Goal: Information Seeking & Learning: Learn about a topic

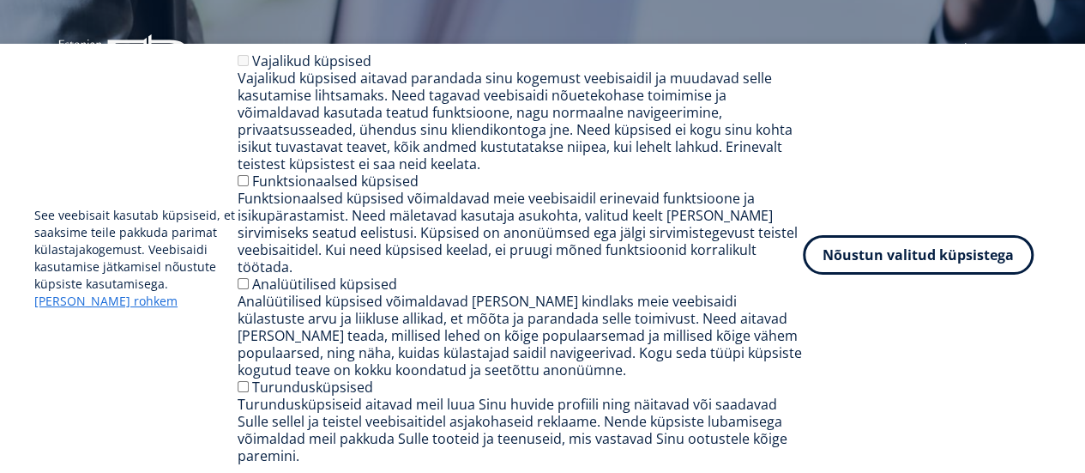
click at [923, 273] on button "Nõustun valitud küpsistega" at bounding box center [918, 254] width 231 height 39
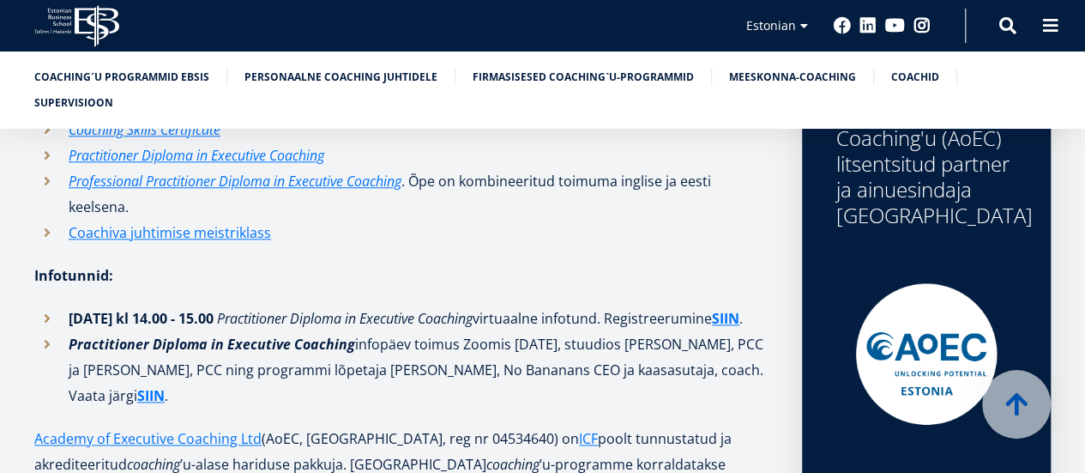
scroll to position [804, 0]
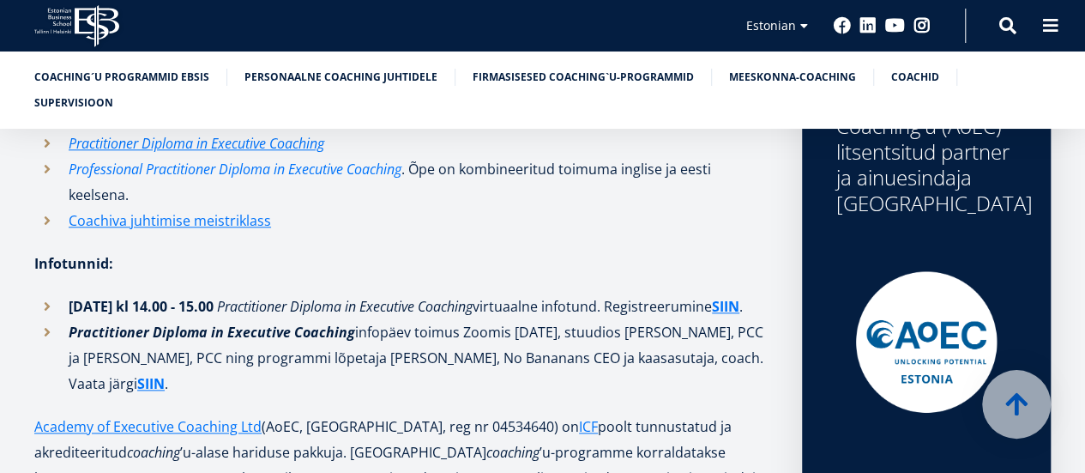
click at [365, 162] on em "Professional Practitioner Diploma in Executive Coaching" at bounding box center [235, 169] width 333 height 19
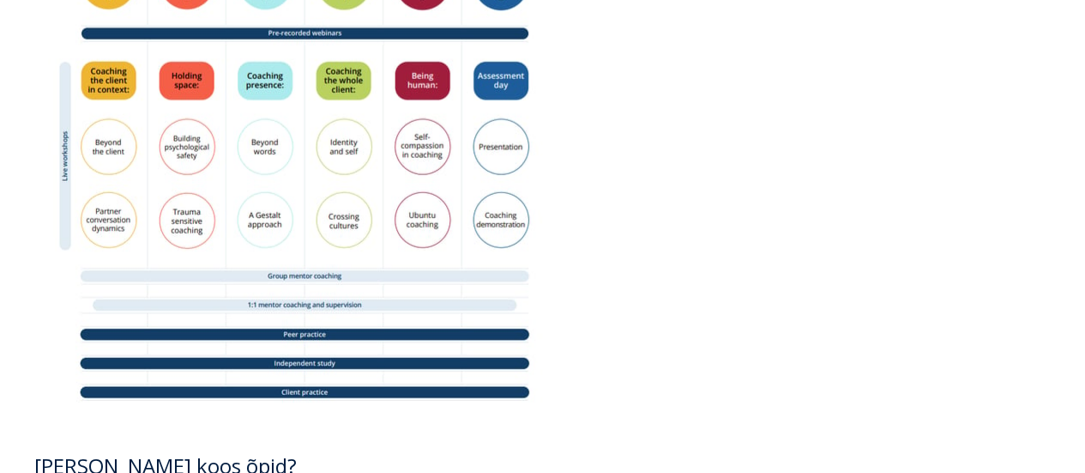
scroll to position [2292, 0]
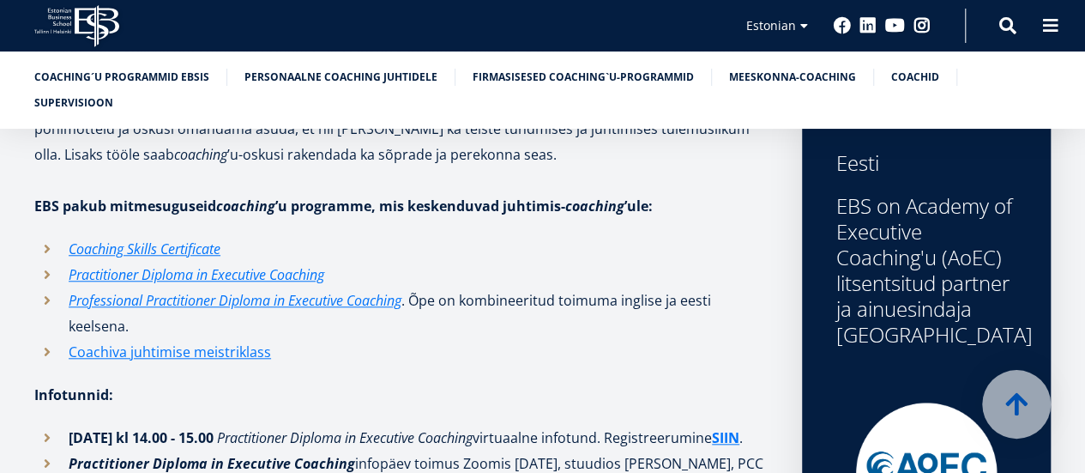
scroll to position [665, 0]
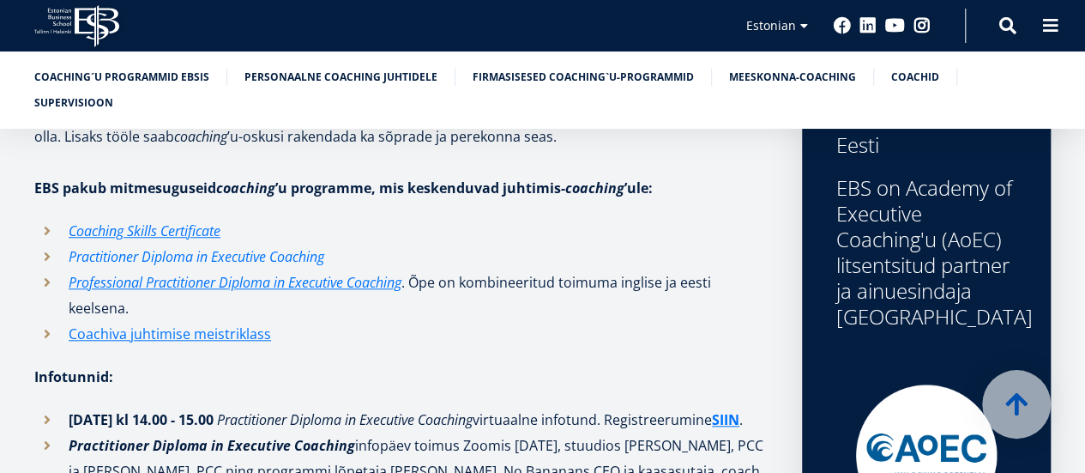
click at [283, 253] on em "Practitioner Diploma in Executive Coaching" at bounding box center [197, 256] width 256 height 19
